Goal: Transaction & Acquisition: Purchase product/service

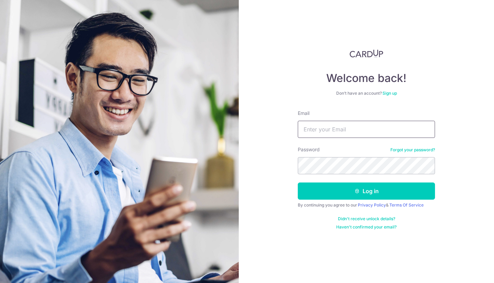
click at [336, 135] on input "Email" at bounding box center [366, 129] width 137 height 17
type input "jineshkpatel@gmail.com"
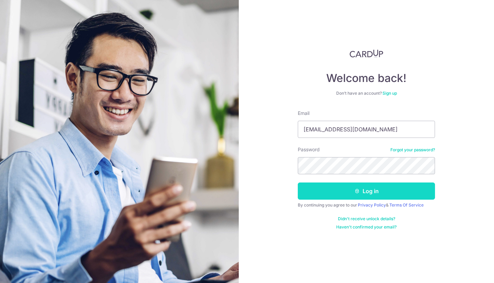
click at [376, 194] on button "Log in" at bounding box center [366, 190] width 137 height 17
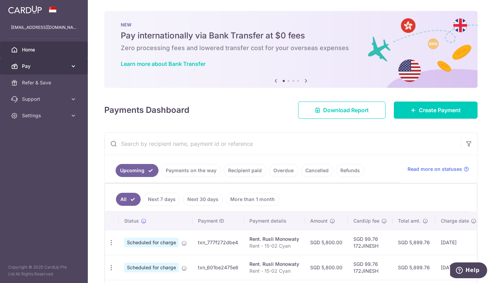
click at [34, 65] on span "Pay" at bounding box center [44, 66] width 45 height 7
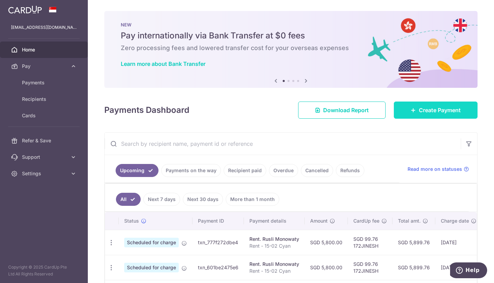
click at [436, 108] on span "Create Payment" at bounding box center [440, 110] width 42 height 8
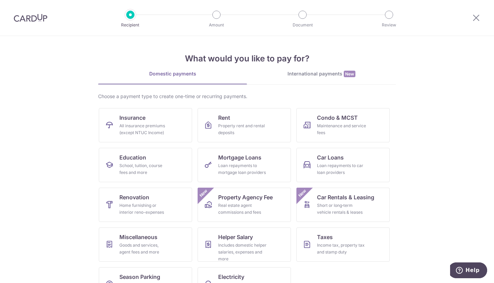
click at [318, 74] on div "International payments New" at bounding box center [321, 73] width 149 height 7
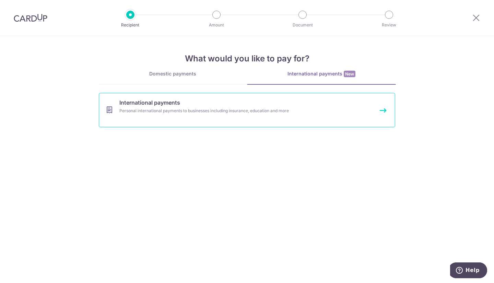
click at [199, 121] on link "International payments Personal international payments to businesses including …" at bounding box center [247, 110] width 296 height 34
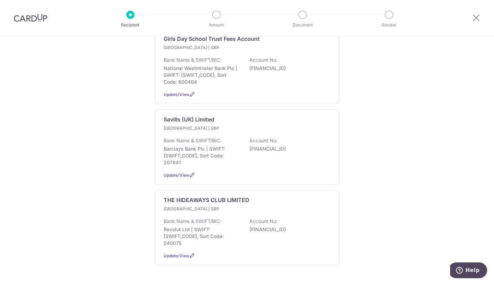
scroll to position [134, 0]
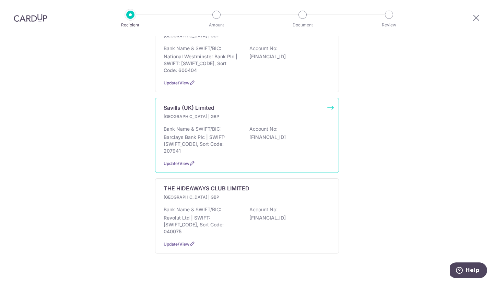
click at [327, 101] on div "Savills (UK) Limited United Kingdom | GBP Bank Name & SWIFT/BIC: Barclays Bank …" at bounding box center [247, 135] width 184 height 75
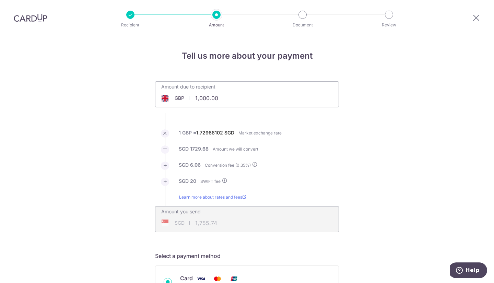
click at [201, 97] on input "1,000.00" at bounding box center [208, 98] width 106 height 16
type input "8,600.00"
type input "14,947.39"
drag, startPoint x: 348, startPoint y: 151, endPoint x: 269, endPoint y: 104, distance: 92.1
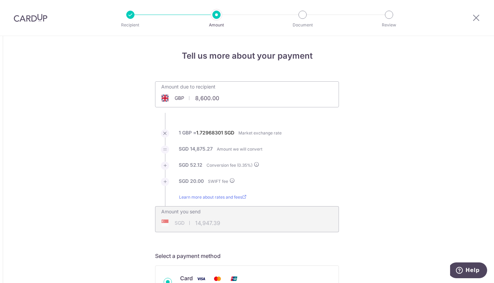
type input "8,600.00"
type input "14,947.31"
click at [269, 94] on div "Amount due to recipient GBP 8,600.00 8600" at bounding box center [246, 90] width 183 height 16
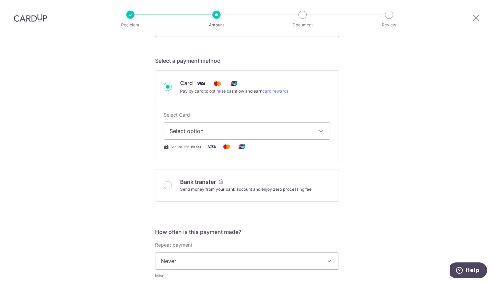
scroll to position [240, 0]
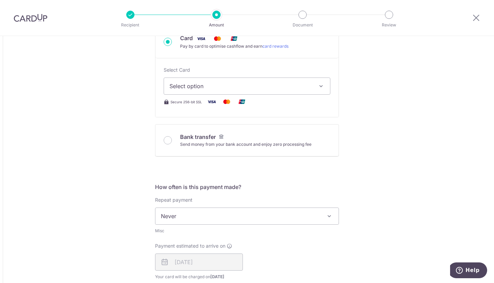
click at [318, 86] on icon "button" at bounding box center [320, 86] width 7 height 7
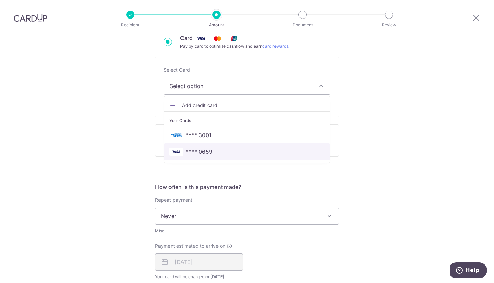
click at [211, 150] on span "**** 0659" at bounding box center [246, 151] width 155 height 8
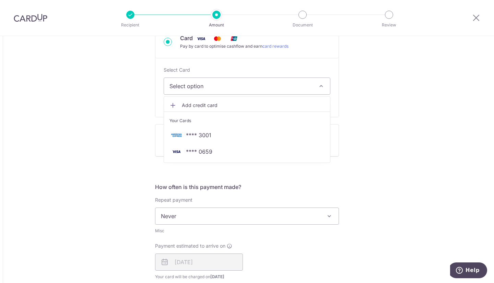
type input "8,600.00"
type input "14,947.67"
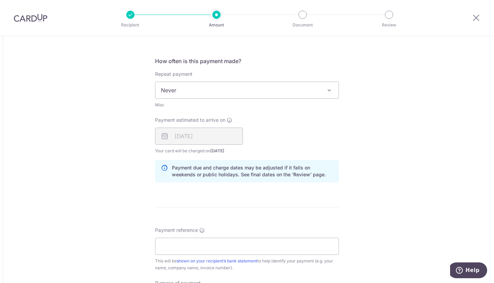
scroll to position [446, 0]
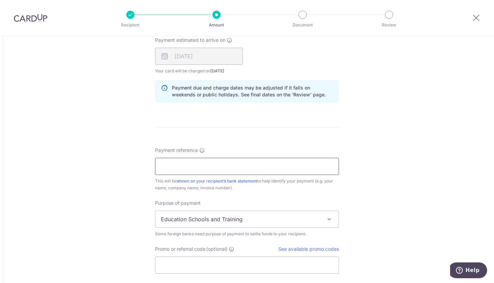
click at [202, 166] on input "Payment reference" at bounding box center [247, 166] width 184 height 17
click at [412, 111] on div "Tell us more about your payment Amount due to recipient GBP 8,600.00 8600 1 GBP…" at bounding box center [247, 2] width 494 height 825
click at [171, 166] on input "Rent - 71 Winchendon Road" at bounding box center [247, 166] width 184 height 17
type input "J Patel - 71 Winchendon Road"
click at [397, 161] on div "Tell us more about your payment Amount due to recipient GBP 8,600.00 8600 1 GBP…" at bounding box center [247, 2] width 494 height 825
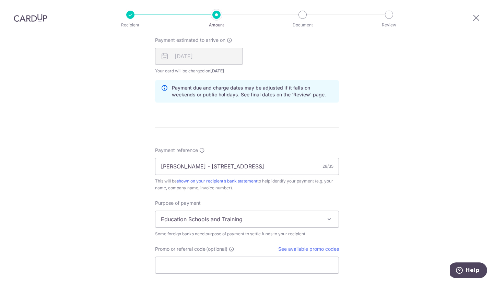
scroll to position [514, 0]
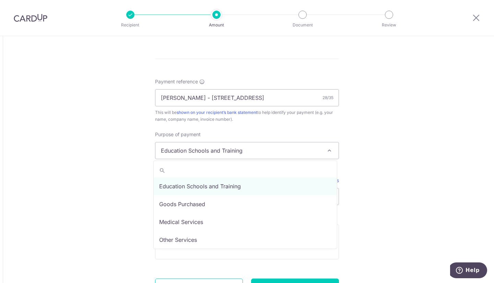
click at [326, 151] on span at bounding box center [329, 150] width 8 height 8
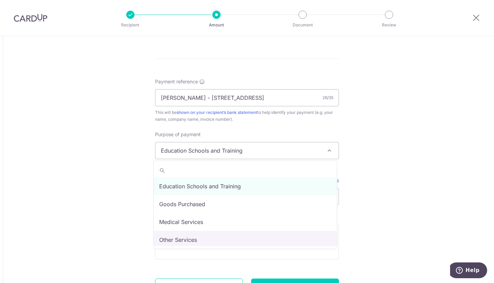
select select "Other Services"
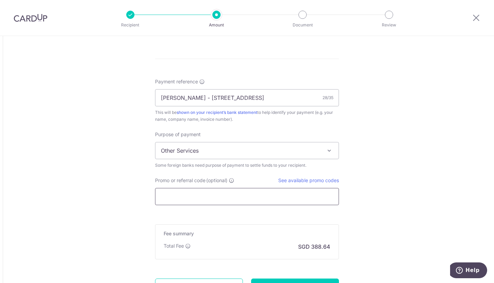
click at [293, 198] on input "Promo or referral code (optional)" at bounding box center [247, 196] width 184 height 17
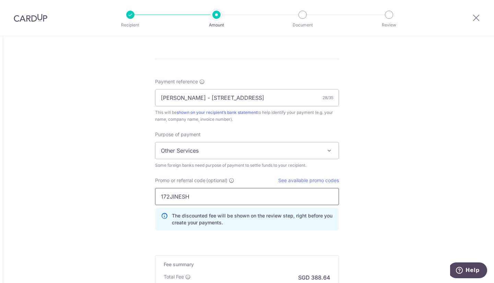
type input "172JINESH"
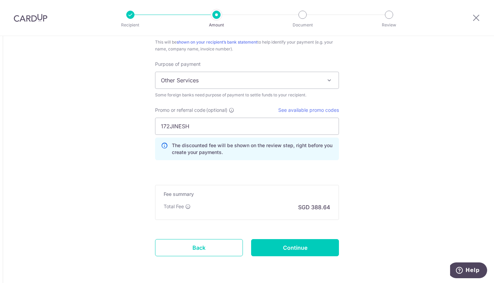
scroll to position [609, 0]
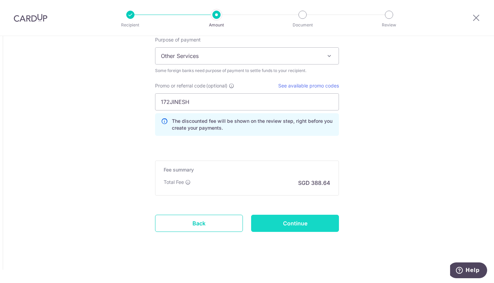
click at [298, 225] on input "Continue" at bounding box center [295, 223] width 88 height 17
type input "Create Schedule"
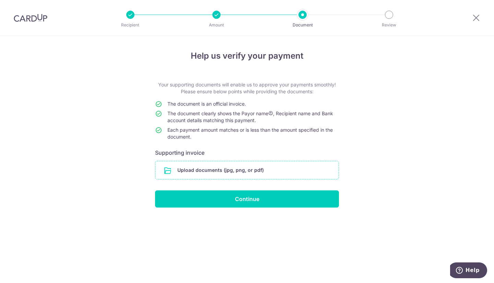
click at [283, 172] on input "file" at bounding box center [246, 170] width 183 height 18
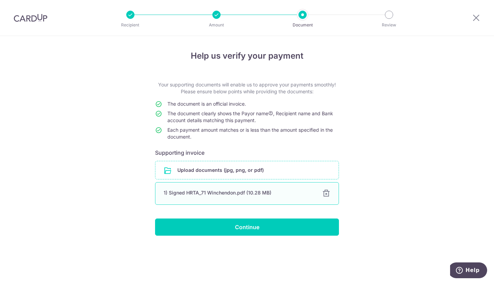
click at [202, 193] on div "1) Signed HRTA_71 Winchendon.pdf (10.28 MB)" at bounding box center [239, 192] width 150 height 7
click at [248, 193] on div "1) Signed HRTA_71 Winchendon.pdf (10.28 MB)" at bounding box center [239, 192] width 150 height 7
click at [247, 193] on div "1) Signed HRTA_71 Winchendon.pdf (10.28 MB)" at bounding box center [239, 192] width 150 height 7
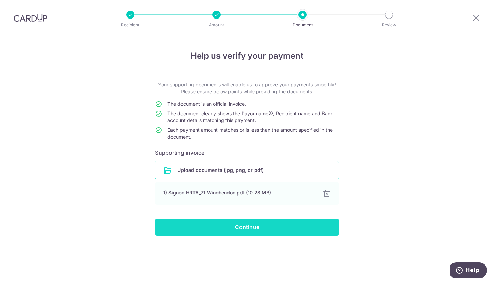
click at [250, 227] on input "Continue" at bounding box center [247, 226] width 184 height 17
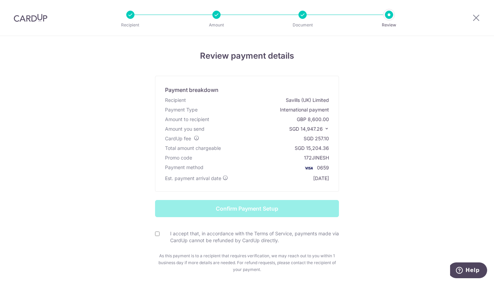
click at [155, 233] on input "I accept that, in accordance with the Terms of Service, payments made via CardU…" at bounding box center [157, 233] width 4 height 4
checkbox input "true"
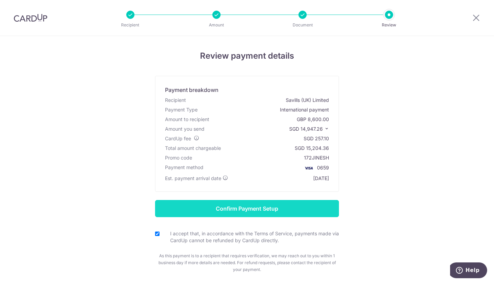
click at [271, 211] on input "Confirm Payment Setup" at bounding box center [247, 208] width 184 height 17
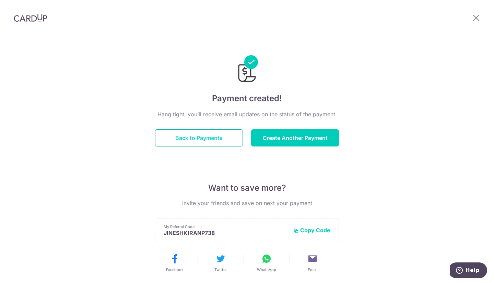
click at [194, 138] on button "Back to Payments" at bounding box center [199, 137] width 88 height 17
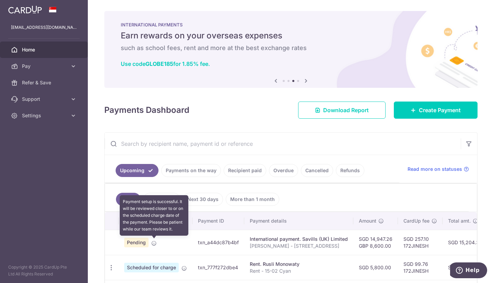
click at [153, 242] on icon at bounding box center [153, 242] width 5 height 5
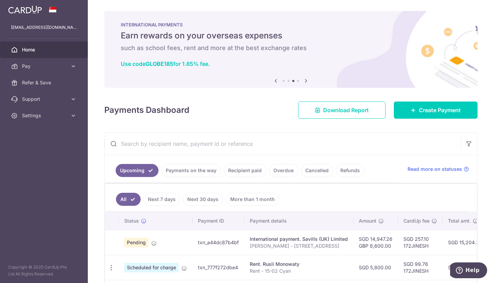
click at [137, 242] on span "Pending" at bounding box center [136, 243] width 24 height 10
click at [114, 242] on td at bounding box center [112, 242] width 14 height 25
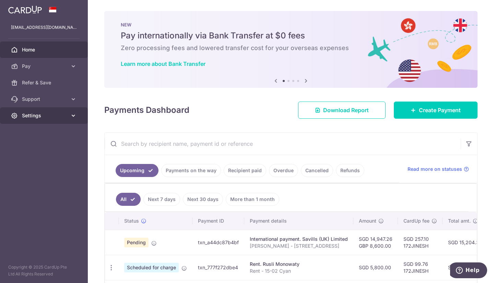
click at [36, 112] on link "Settings" at bounding box center [44, 115] width 88 height 16
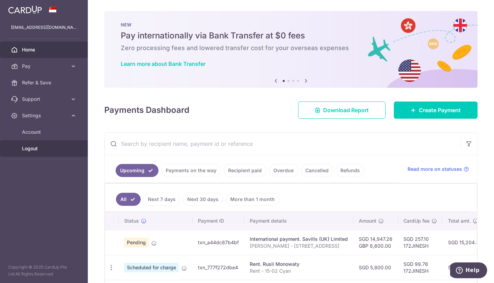
click at [39, 150] on span "Logout" at bounding box center [44, 148] width 45 height 7
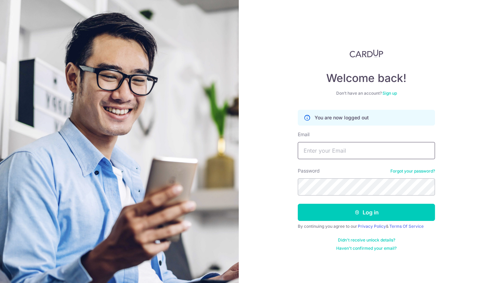
click at [364, 150] on input "Email" at bounding box center [366, 150] width 137 height 17
type input "[EMAIL_ADDRESS][DOMAIN_NAME]"
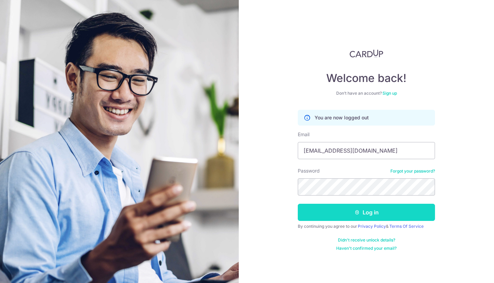
click at [361, 212] on button "Log in" at bounding box center [366, 212] width 137 height 17
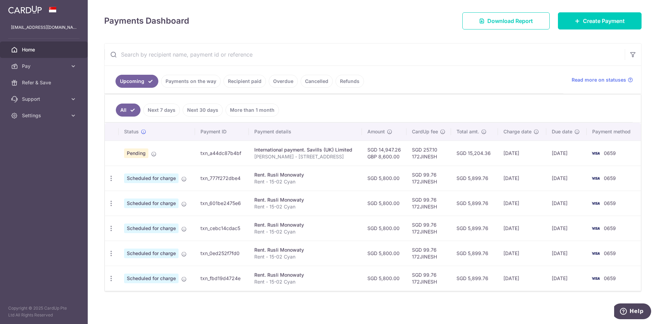
scroll to position [89, 0]
click at [245, 80] on link "Recipient paid" at bounding box center [245, 80] width 43 height 13
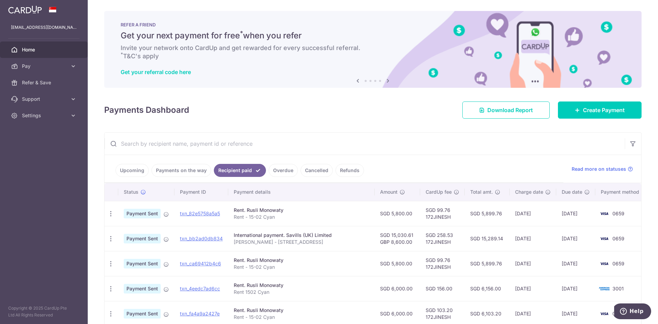
click at [131, 171] on link "Upcoming" at bounding box center [132, 170] width 33 height 13
